Goal: Task Accomplishment & Management: Complete application form

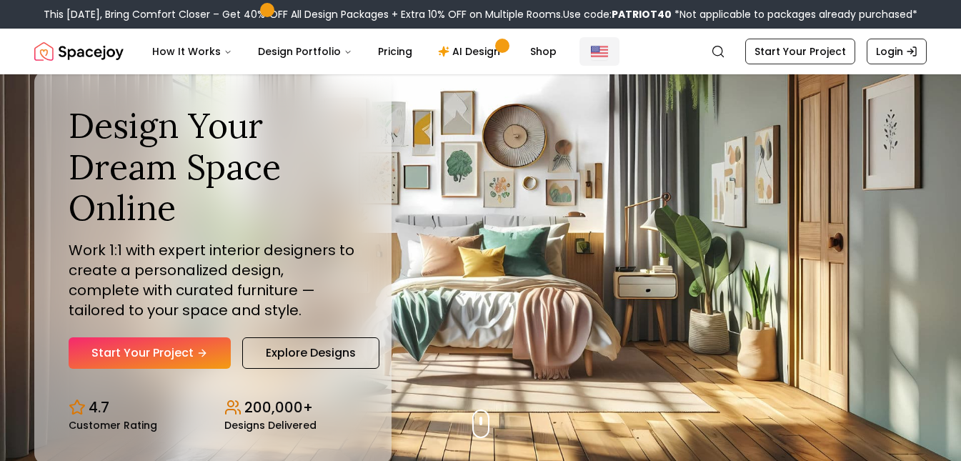
click at [591, 58] on img "Global" at bounding box center [599, 51] width 17 height 17
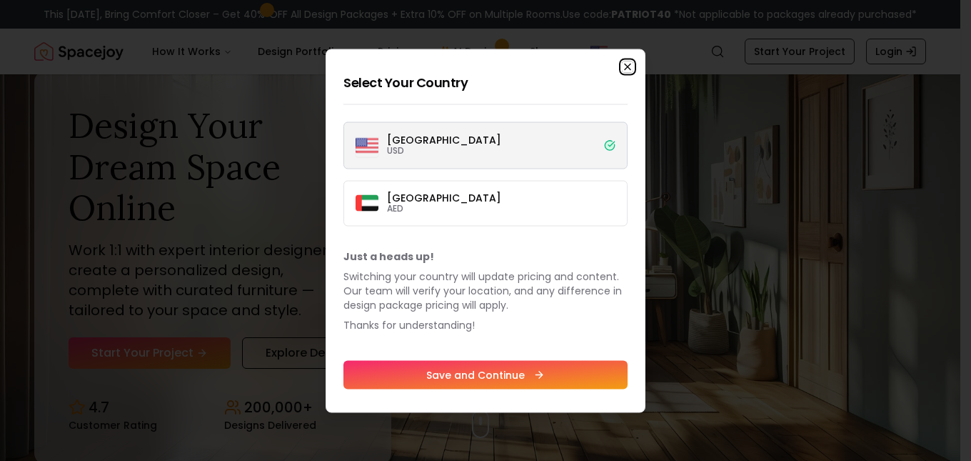
click at [630, 66] on icon "button" at bounding box center [627, 66] width 11 height 11
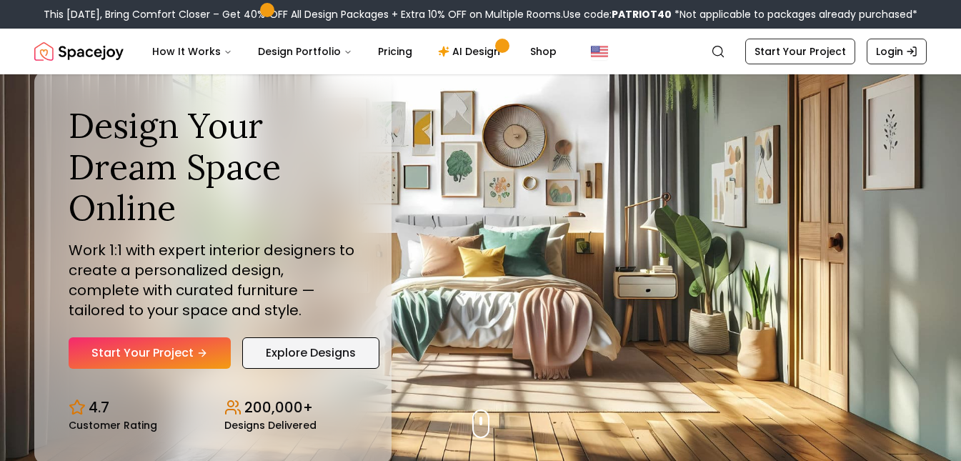
click at [354, 357] on link "Explore Designs" at bounding box center [310, 352] width 137 height 31
click at [481, 51] on link "AI Design" at bounding box center [470, 51] width 89 height 29
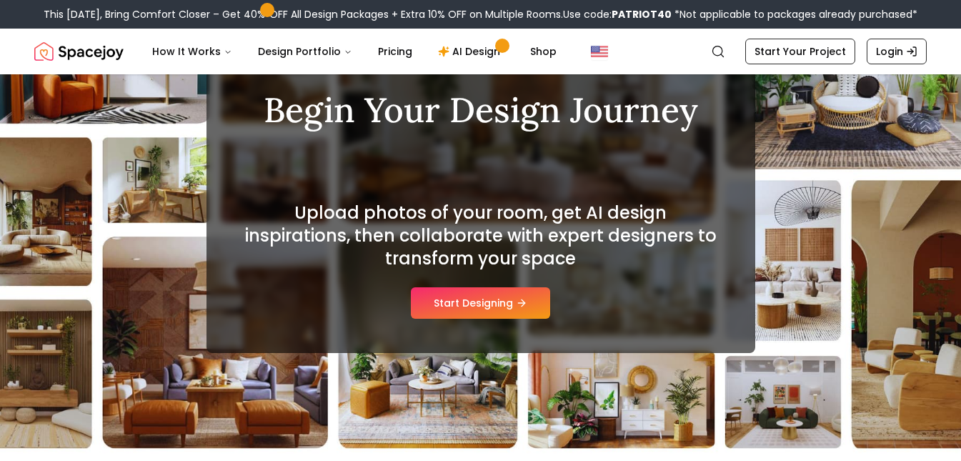
scroll to position [114, 0]
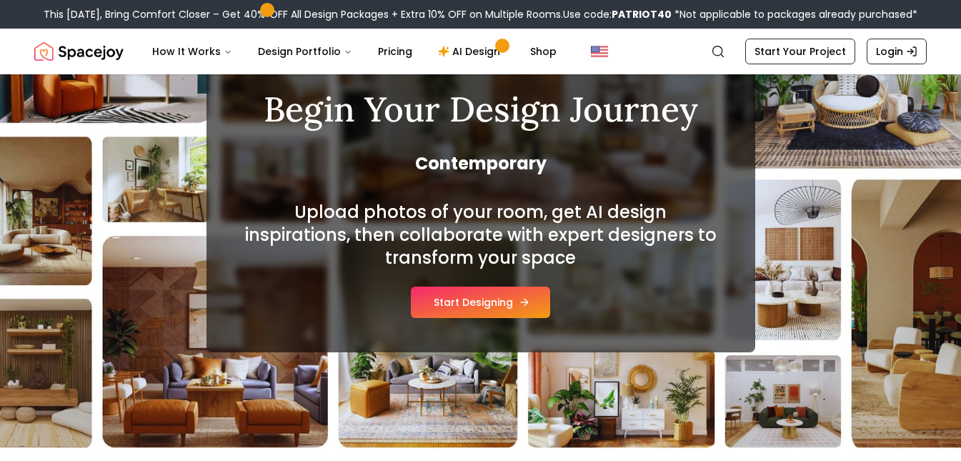
click at [481, 299] on button "Start Designing" at bounding box center [480, 301] width 139 height 31
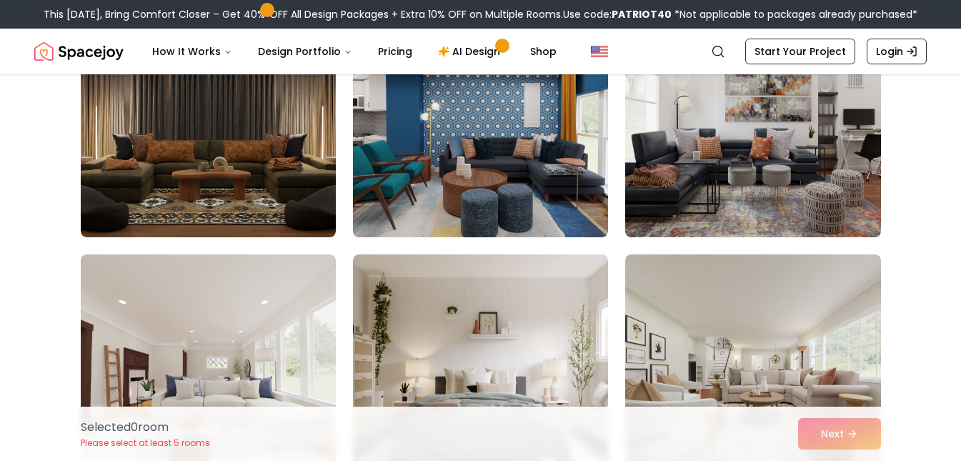
scroll to position [187, 0]
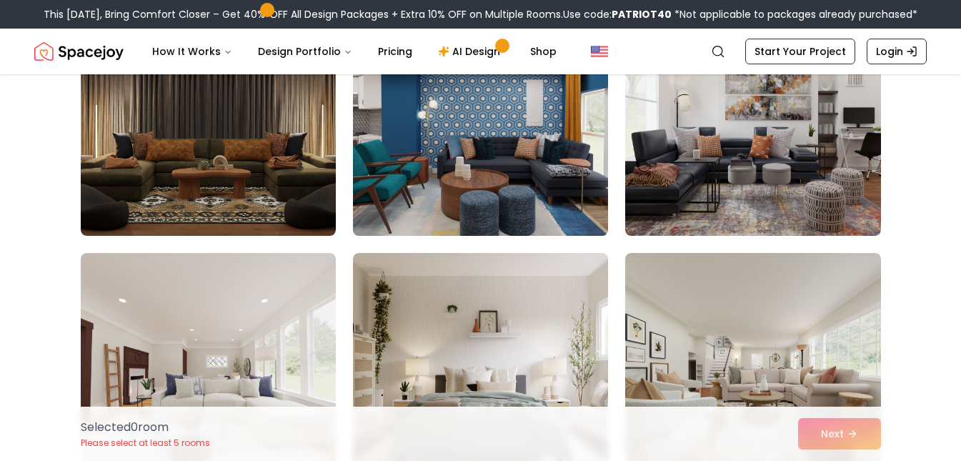
click at [478, 179] on img at bounding box center [480, 121] width 268 height 240
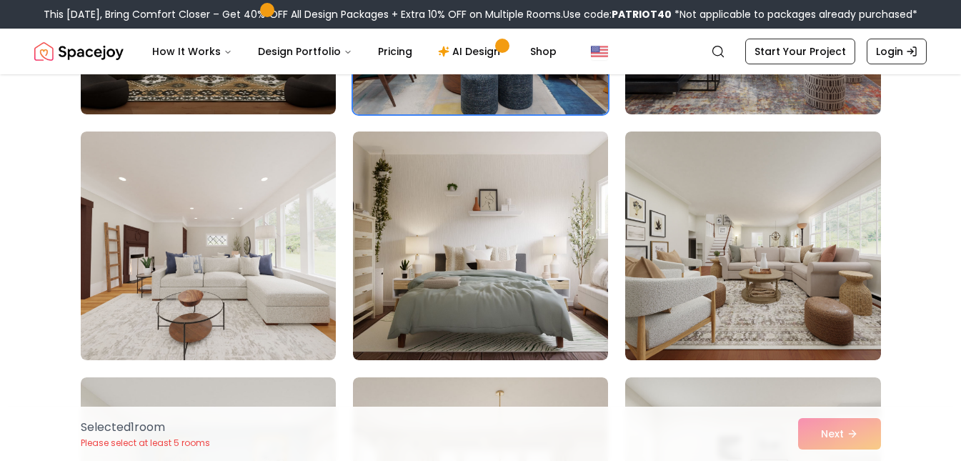
scroll to position [310, 0]
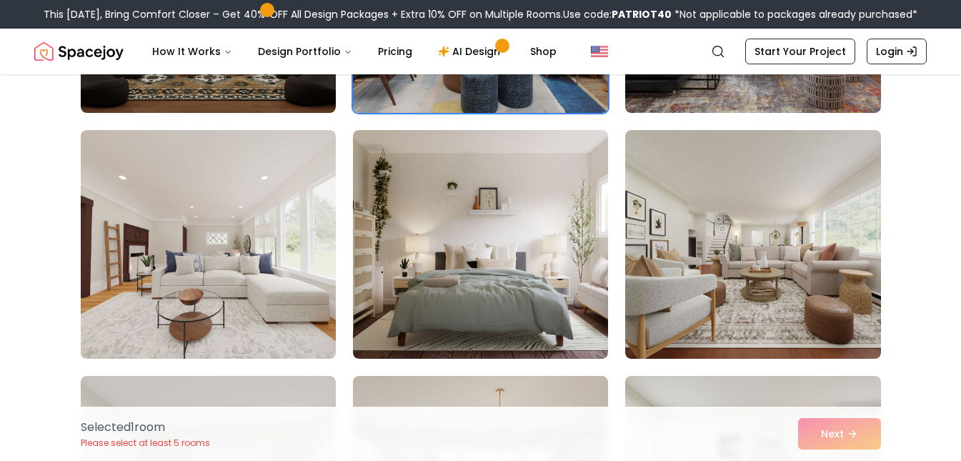
click at [496, 247] on img at bounding box center [480, 244] width 255 height 229
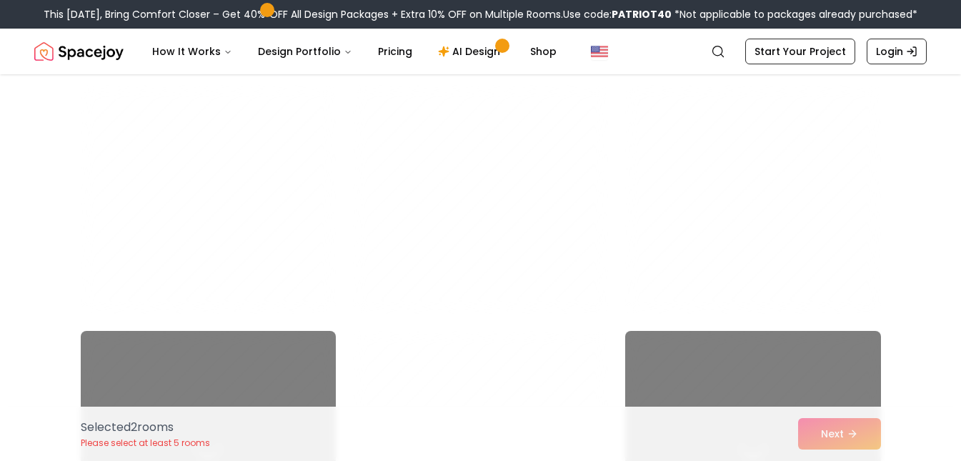
scroll to position [2321, 0]
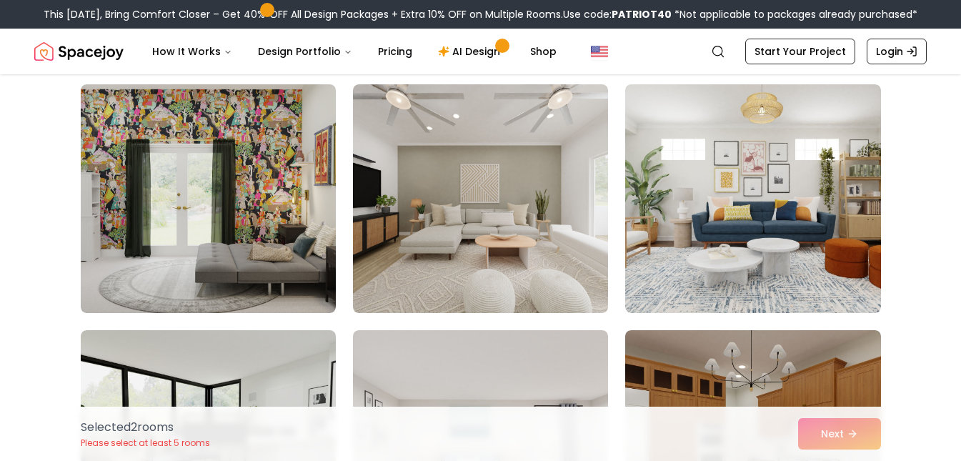
click at [496, 249] on img at bounding box center [480, 198] width 255 height 229
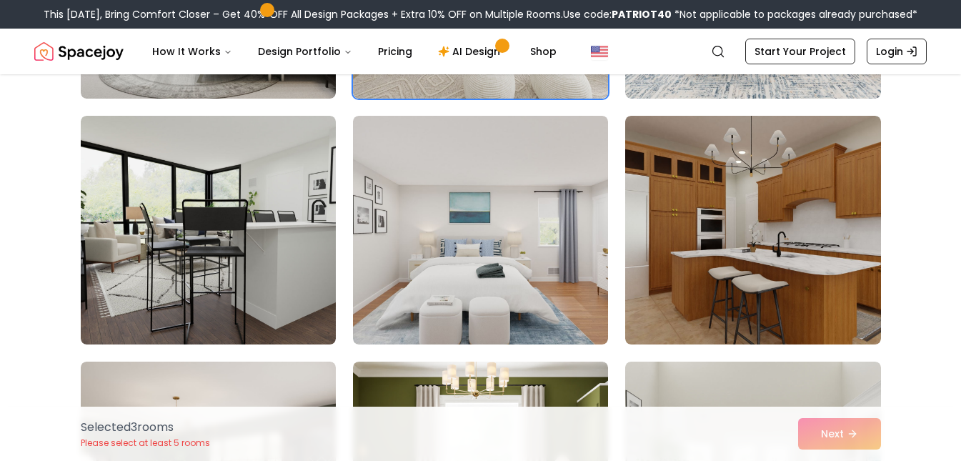
scroll to position [2536, 0]
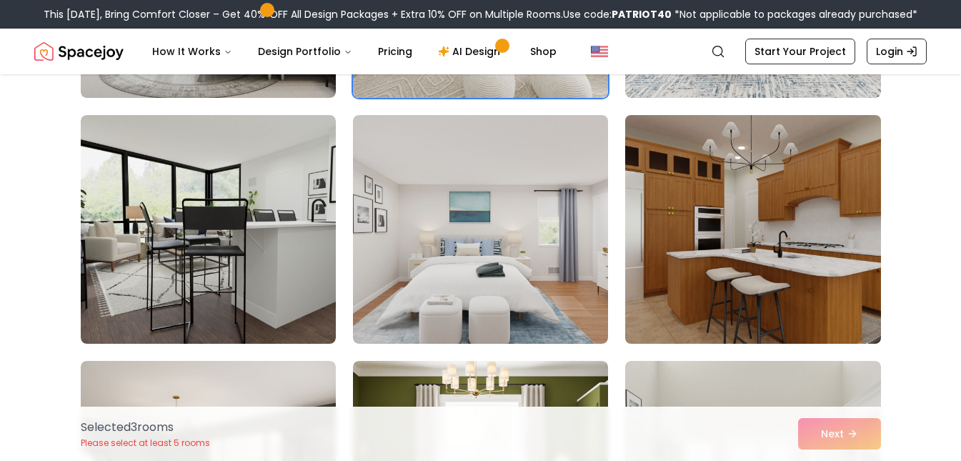
click at [694, 253] on img at bounding box center [753, 229] width 268 height 240
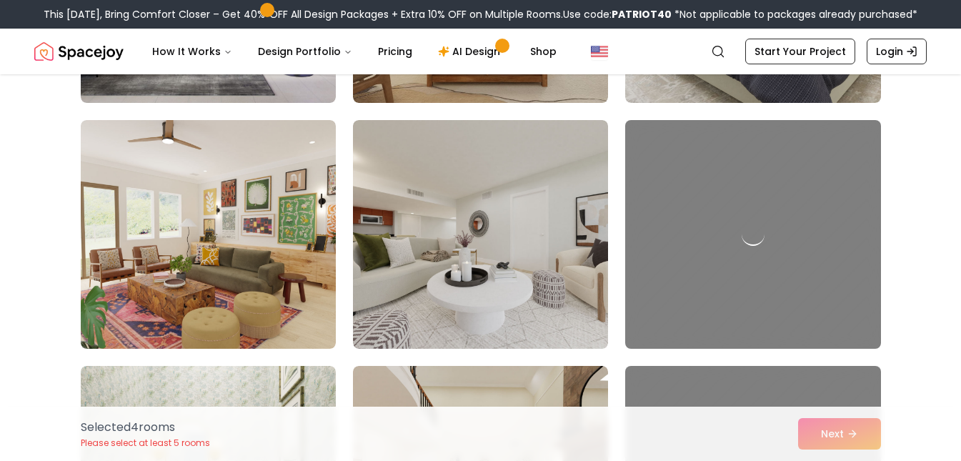
scroll to position [3761, 0]
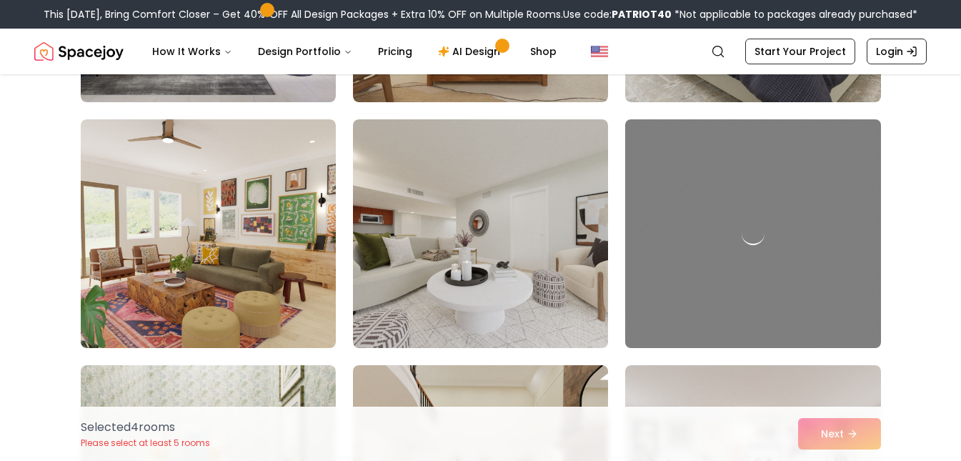
click at [487, 270] on img at bounding box center [480, 233] width 255 height 229
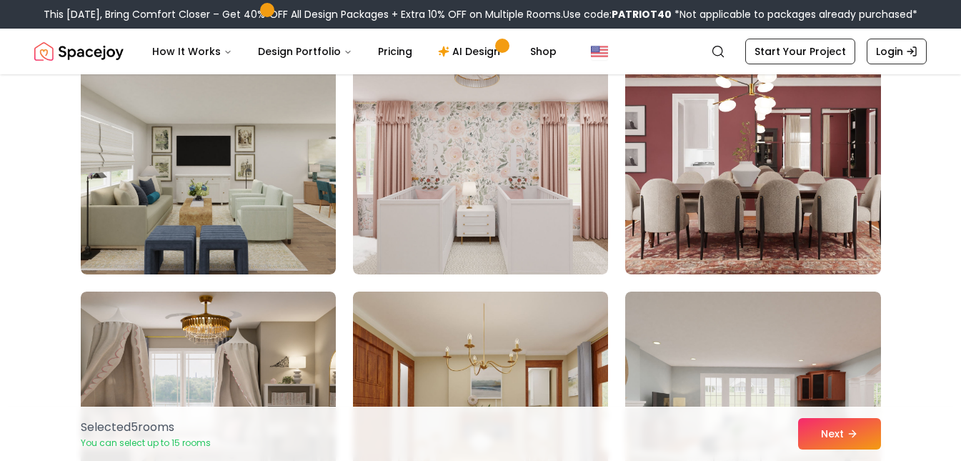
scroll to position [4327, 0]
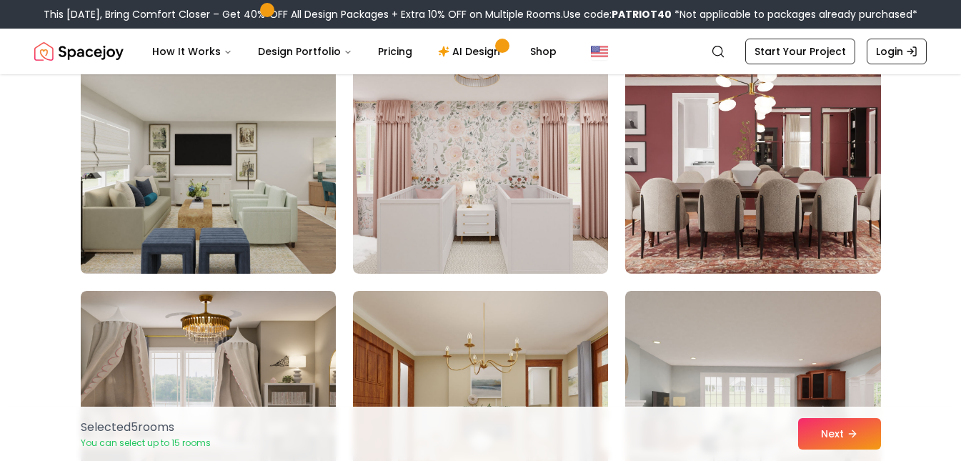
click at [232, 236] on img at bounding box center [208, 159] width 268 height 240
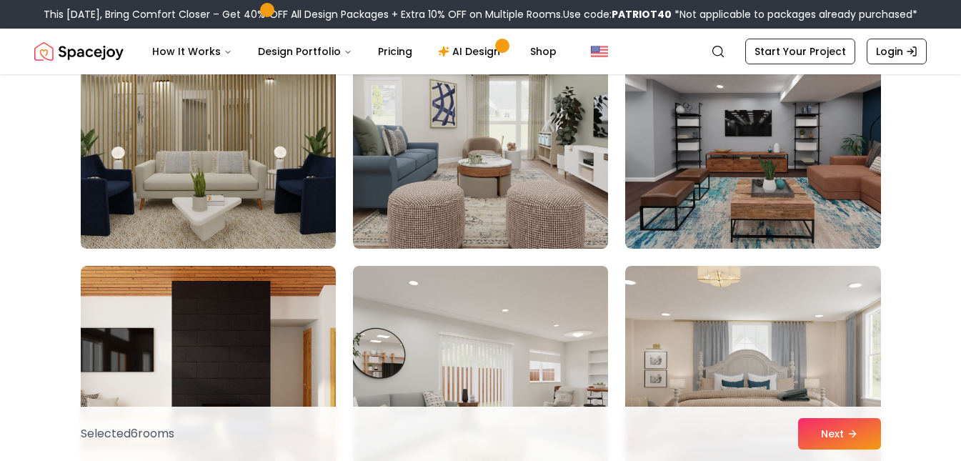
scroll to position [5088, 0]
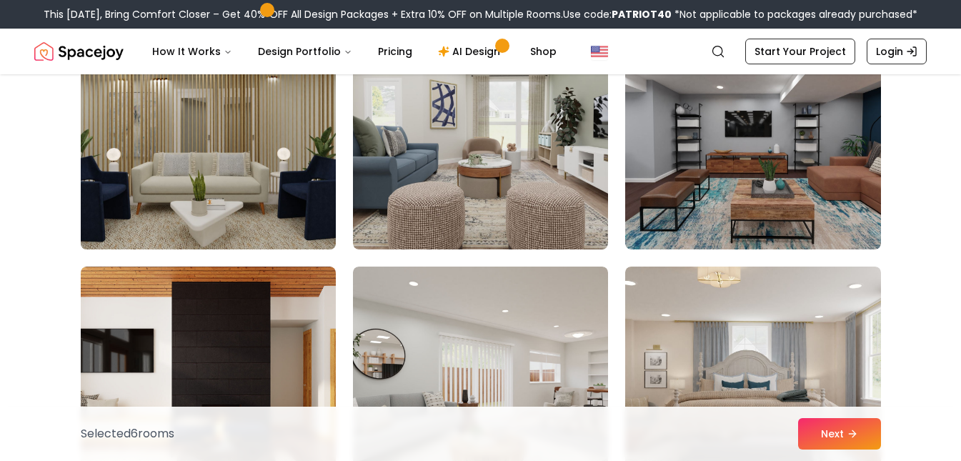
click at [270, 127] on img at bounding box center [208, 135] width 268 height 240
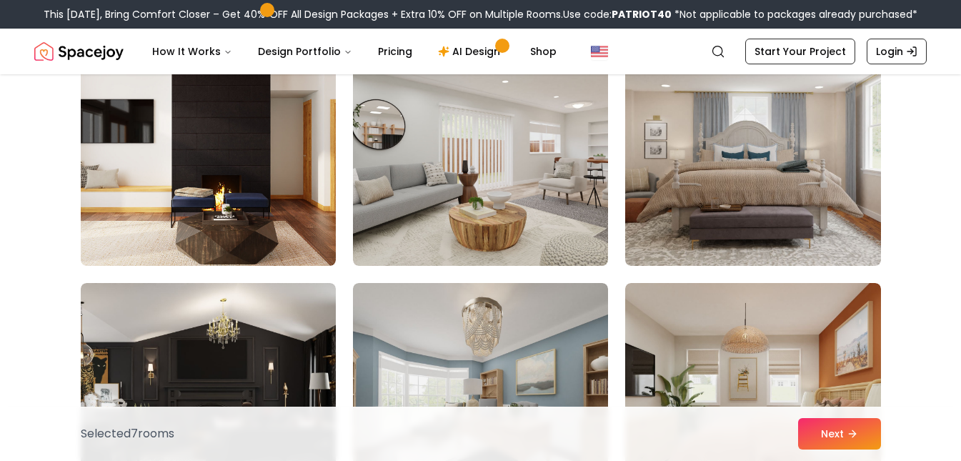
scroll to position [5318, 0]
click at [836, 437] on button "Next" at bounding box center [839, 433] width 83 height 31
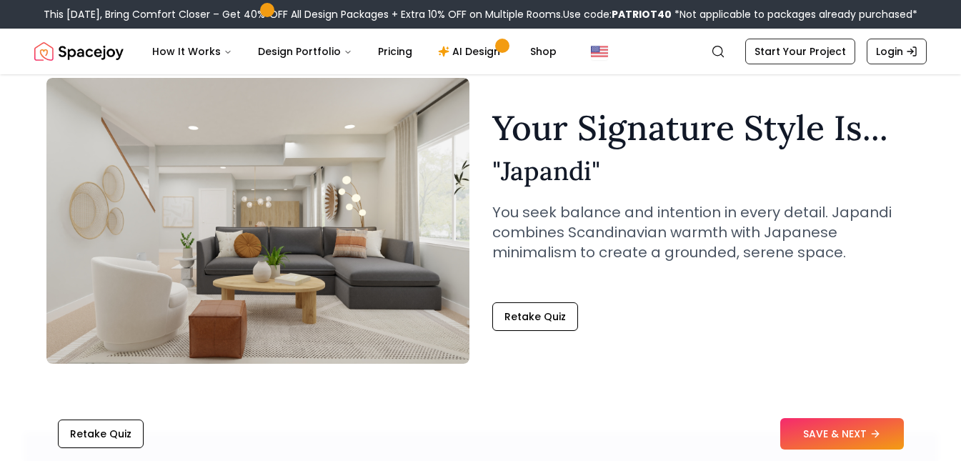
scroll to position [60, 0]
click at [806, 434] on button "SAVE & NEXT" at bounding box center [842, 433] width 124 height 31
